Goal: Information Seeking & Learning: Learn about a topic

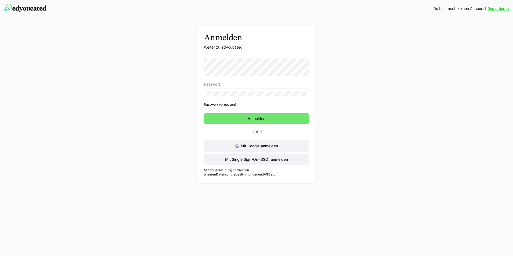
click at [164, 74] on div "Anmelden Weiter zu edyoucated Passwort Passwort vergessen? Anmelden Oder Mit Go…" at bounding box center [256, 106] width 302 height 160
click at [227, 104] on link "Passwort vergessen?" at bounding box center [256, 104] width 105 height 4
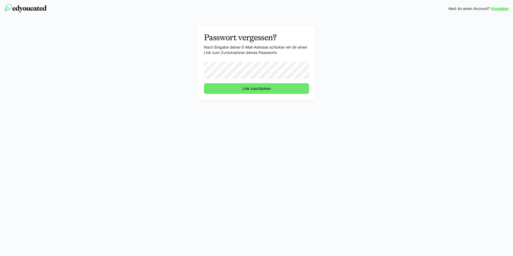
click at [202, 118] on div "Anmelden Hast du einen Account? Anmelden Passwort vergessen? Nach Eingabe deine…" at bounding box center [256, 128] width 513 height 256
click at [256, 88] on span "Link zuschicken" at bounding box center [256, 88] width 30 height 5
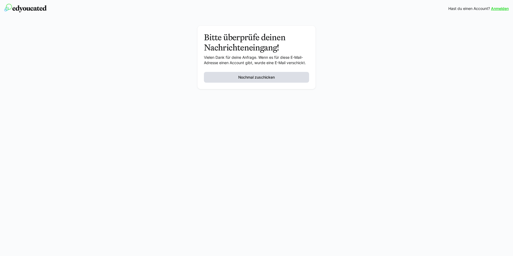
click at [256, 76] on span "Nochmal zuschicken" at bounding box center [256, 77] width 38 height 5
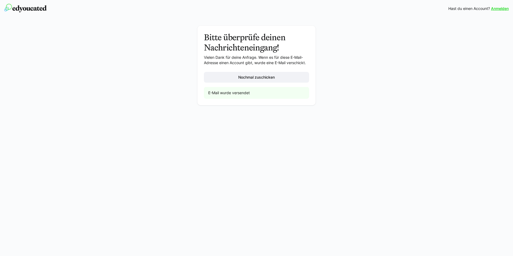
click at [20, 9] on img at bounding box center [25, 8] width 42 height 9
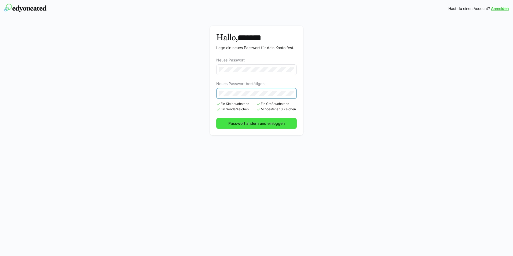
click at [251, 121] on span "Passwort ändern und einloggen" at bounding box center [256, 123] width 58 height 5
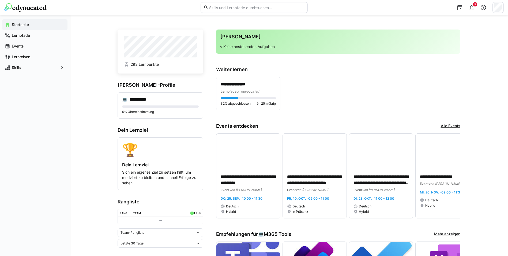
scroll to position [80, 0]
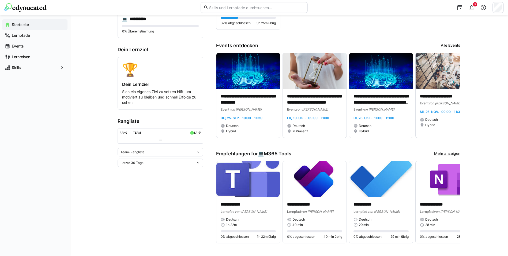
click at [201, 154] on div "Team-Rangliste" at bounding box center [161, 152] width 86 height 9
click at [199, 154] on eds-icon at bounding box center [198, 152] width 4 height 4
click at [198, 163] on eds-icon at bounding box center [198, 163] width 4 height 4
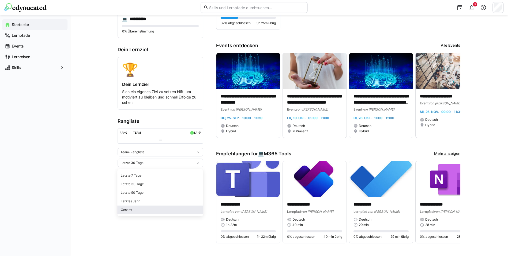
click at [131, 209] on div "Gesamt" at bounding box center [160, 209] width 79 height 4
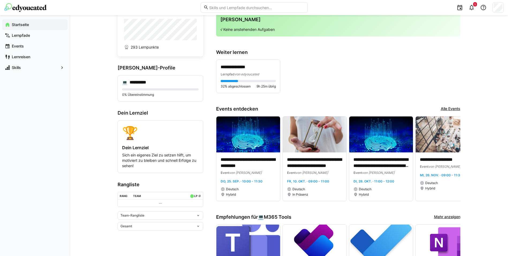
scroll to position [27, 0]
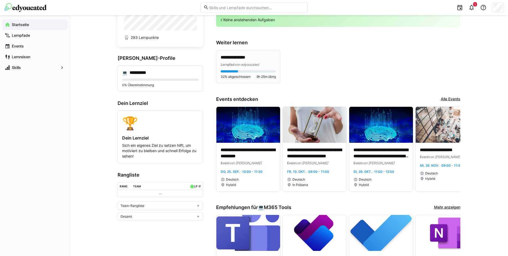
click at [238, 57] on p "**********" at bounding box center [248, 57] width 55 height 6
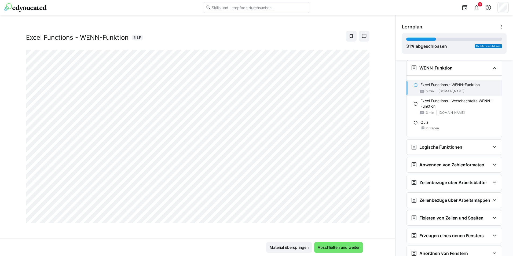
scroll to position [9, 0]
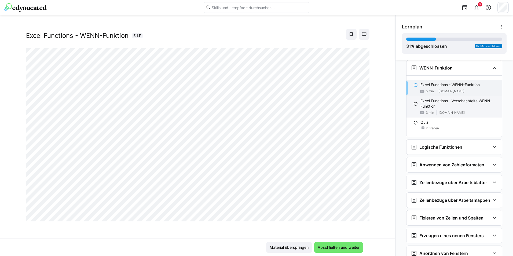
click at [429, 103] on p "Excel Functions - Verschachtelte WENN-Funktion" at bounding box center [458, 103] width 77 height 11
click at [429, 83] on p "Excel Functions - WENN-Funktion" at bounding box center [449, 84] width 59 height 5
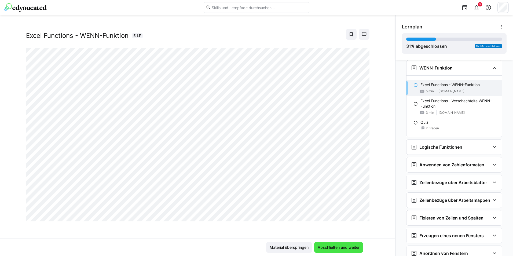
click at [332, 246] on span "Abschließen und weiter" at bounding box center [338, 246] width 43 height 5
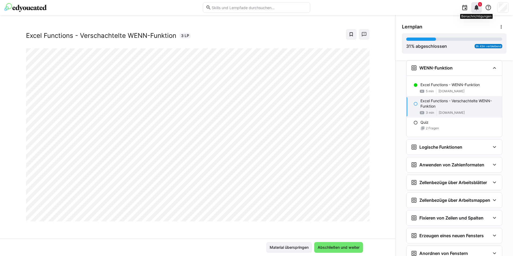
click at [478, 6] on eds-icon at bounding box center [476, 7] width 6 height 6
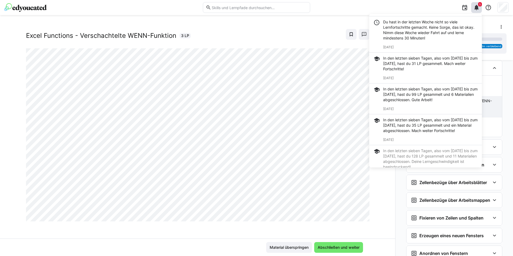
scroll to position [66, 0]
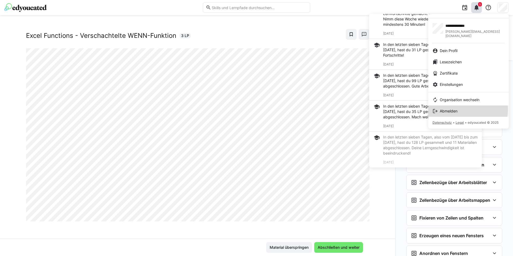
click at [450, 108] on span "Abmelden" at bounding box center [448, 110] width 18 height 5
